Goal: Navigation & Orientation: Find specific page/section

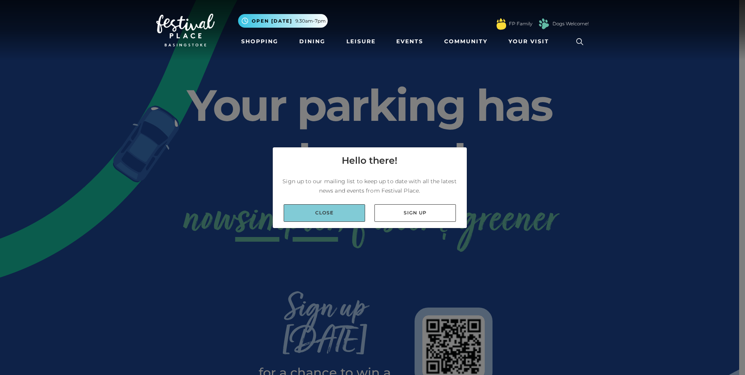
click at [347, 215] on link "Close" at bounding box center [324, 213] width 81 height 18
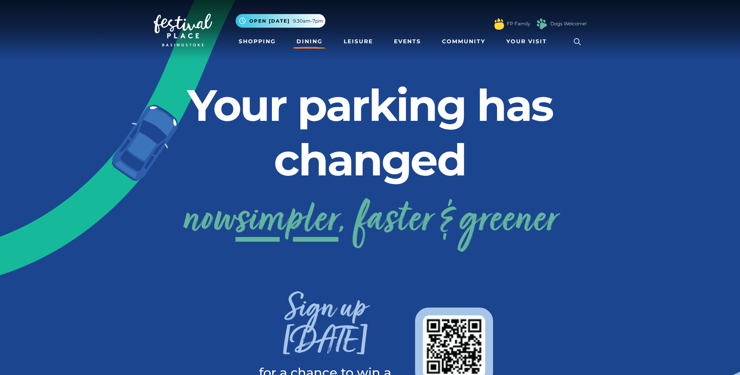
click at [314, 43] on link "Dining" at bounding box center [309, 41] width 32 height 14
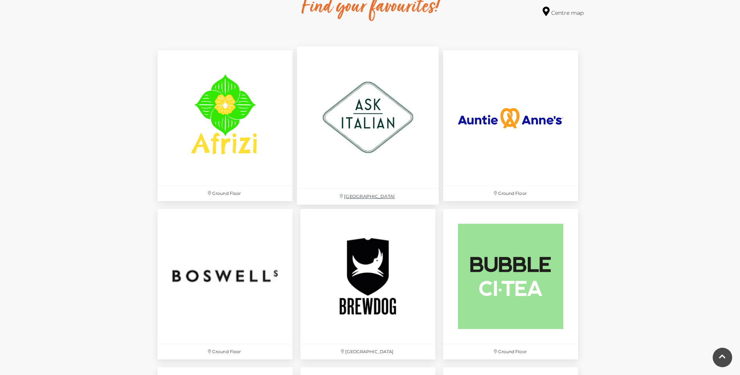
scroll to position [429, 0]
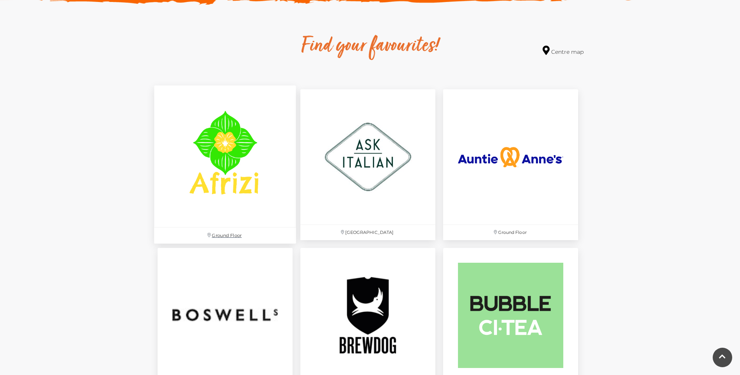
click at [237, 181] on img at bounding box center [225, 157] width 142 height 142
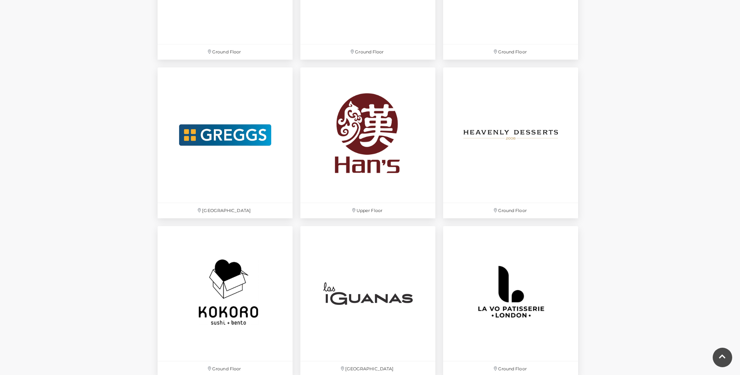
scroll to position [1326, 0]
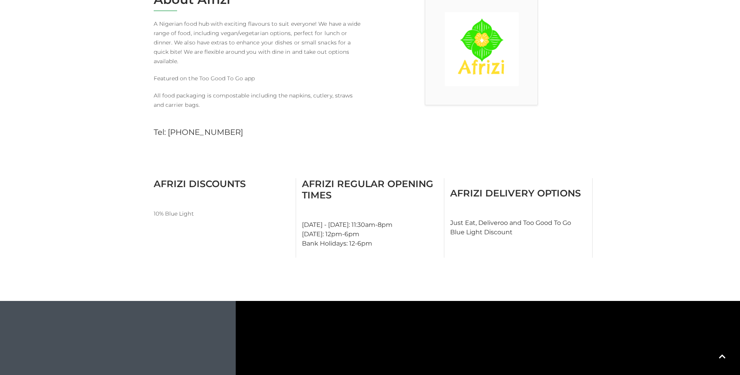
scroll to position [195, 0]
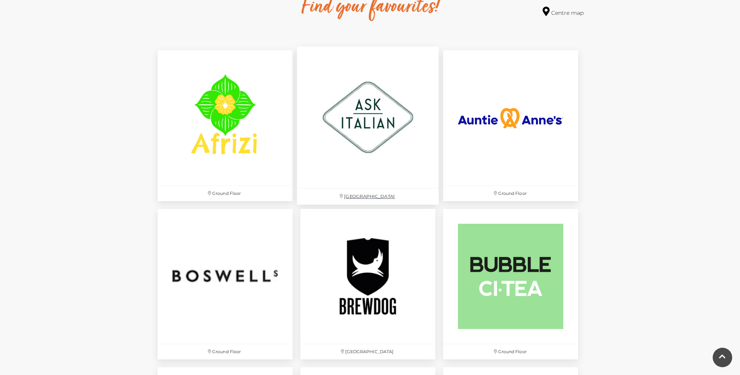
scroll to position [312, 0]
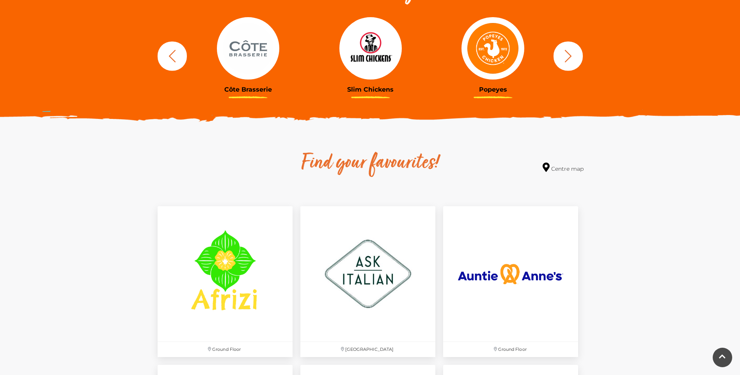
click at [172, 53] on icon "button" at bounding box center [171, 56] width 7 height 12
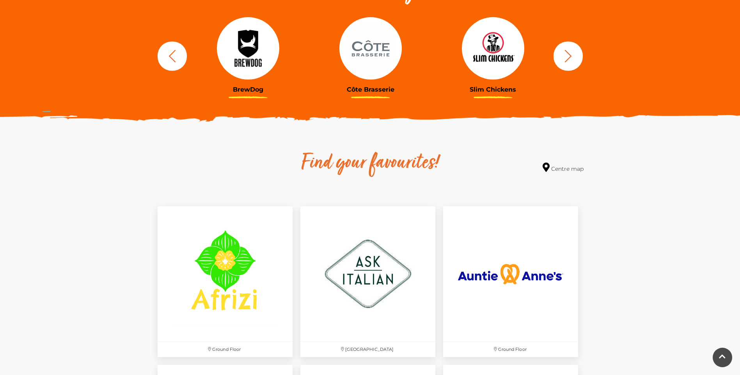
click at [172, 53] on icon "button" at bounding box center [171, 56] width 7 height 12
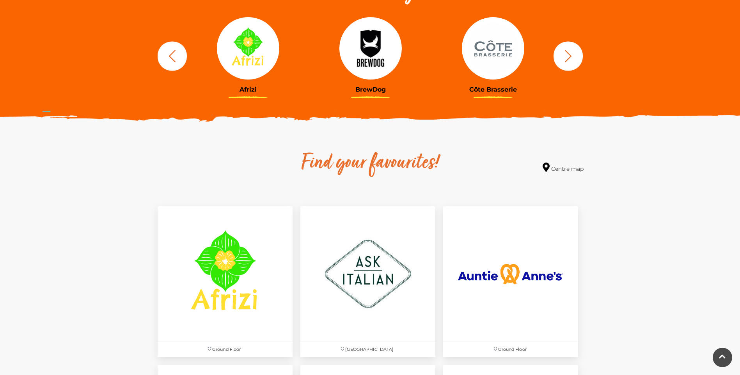
click at [170, 53] on icon "button" at bounding box center [172, 56] width 14 height 14
click at [563, 54] on icon "button" at bounding box center [568, 56] width 14 height 14
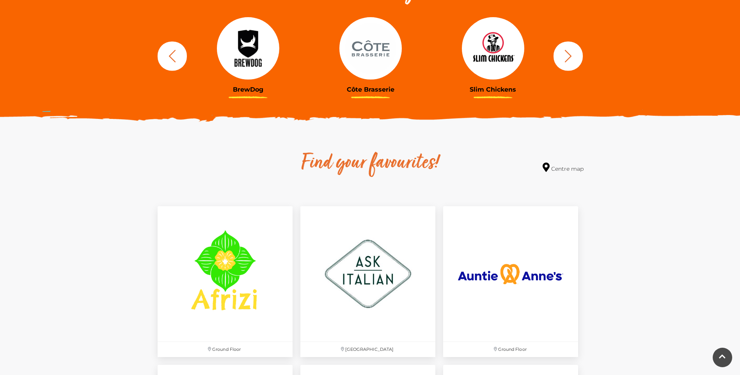
click at [563, 54] on icon "button" at bounding box center [568, 56] width 14 height 14
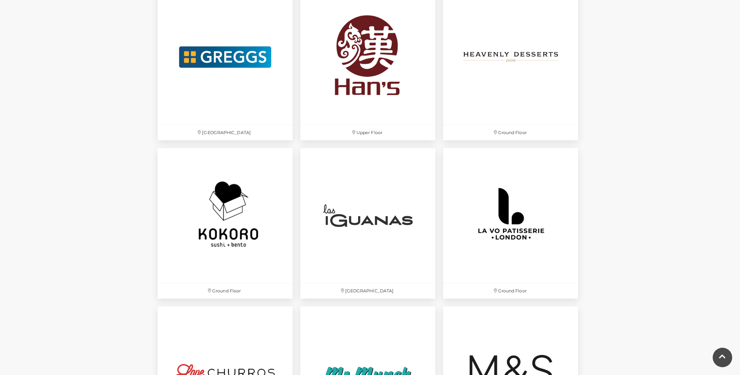
scroll to position [1793, 0]
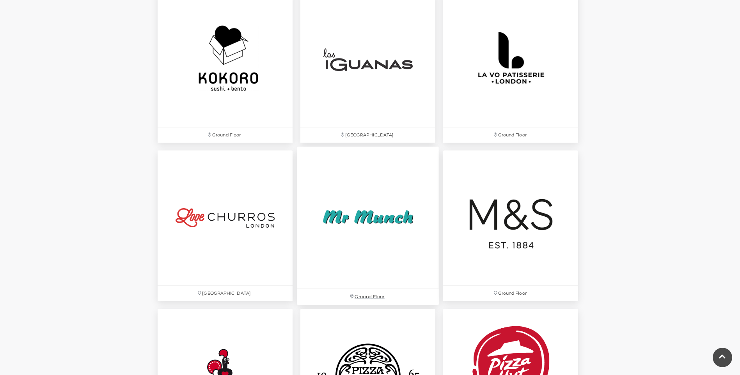
click at [355, 220] on img at bounding box center [368, 218] width 142 height 142
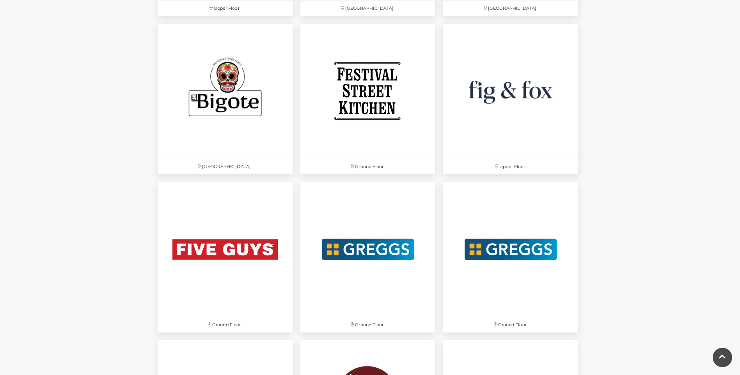
scroll to position [1170, 0]
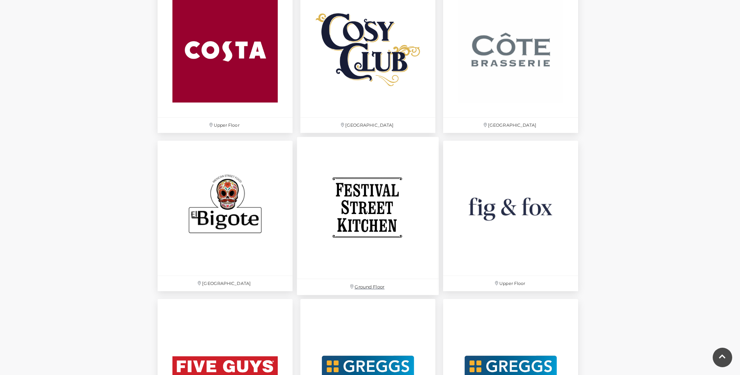
click at [366, 246] on img at bounding box center [368, 208] width 142 height 142
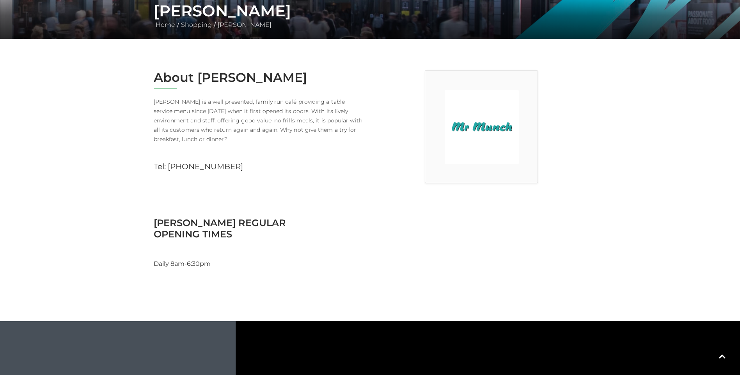
scroll to position [351, 0]
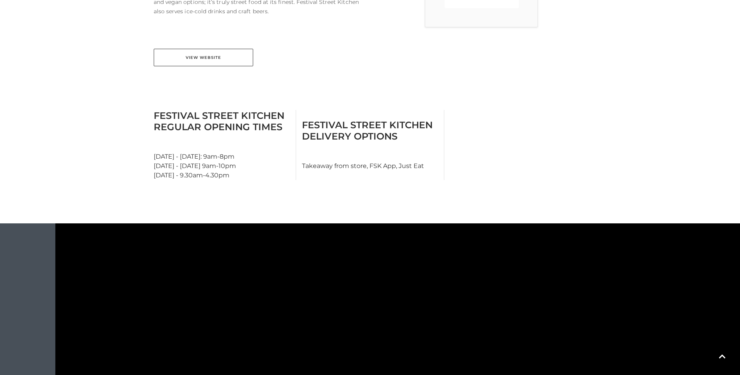
scroll to position [195, 0]
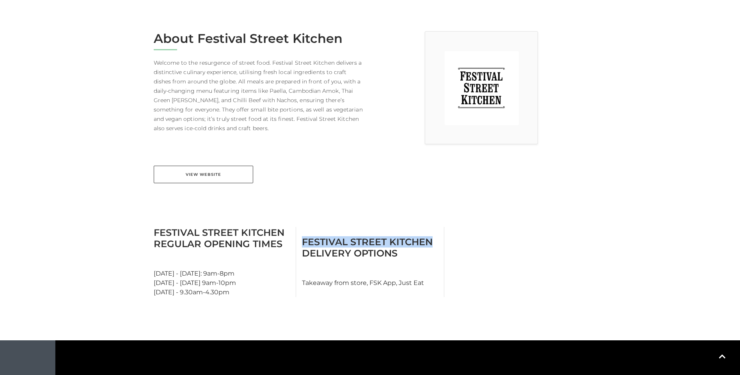
drag, startPoint x: 336, startPoint y: 242, endPoint x: 444, endPoint y: 241, distance: 108.4
click at [444, 241] on div "Festival Street Kitchen Regular Opening Times Monday - Thursday: 9am-8pm Friday…" at bounding box center [370, 267] width 444 height 80
drag, startPoint x: 444, startPoint y: 241, endPoint x: 379, endPoint y: 242, distance: 65.1
